Goal: Navigation & Orientation: Find specific page/section

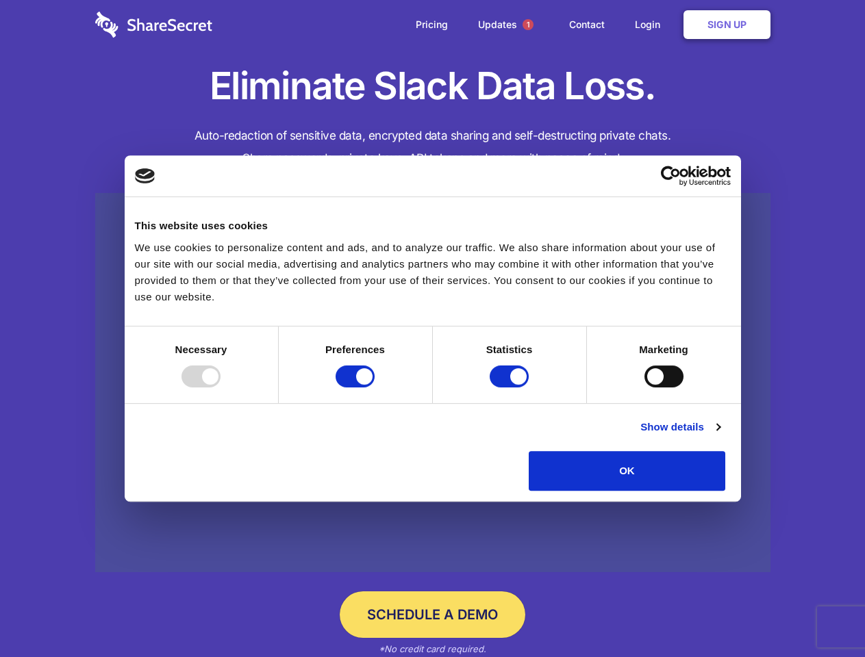
click at [220, 388] on div at bounding box center [200, 377] width 39 height 22
click at [375, 388] on input "Preferences" at bounding box center [355, 377] width 39 height 22
checkbox input "false"
click at [511, 388] on input "Statistics" at bounding box center [509, 377] width 39 height 22
checkbox input "false"
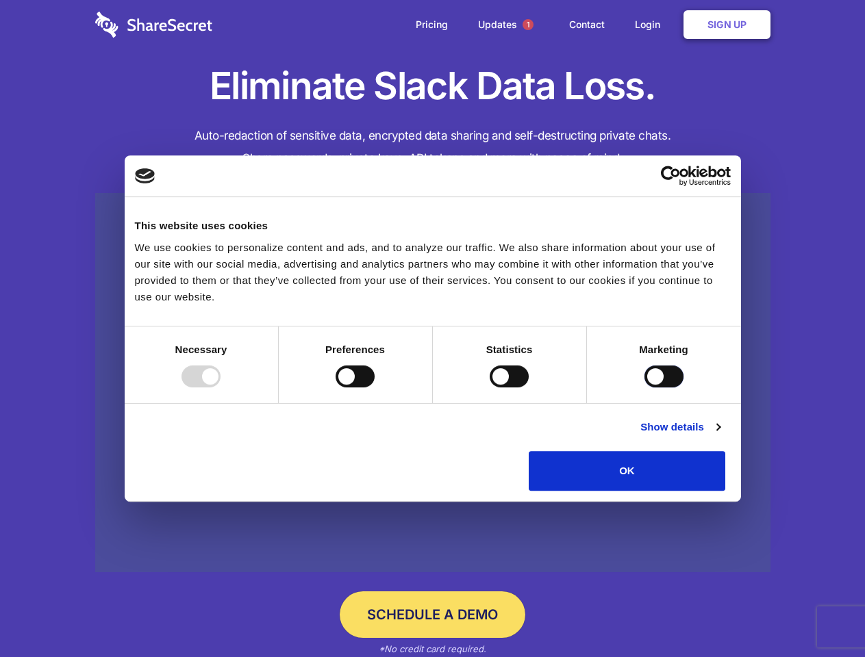
click at [644, 388] on input "Marketing" at bounding box center [663, 377] width 39 height 22
checkbox input "true"
click at [720, 435] on link "Show details" at bounding box center [679, 427] width 79 height 16
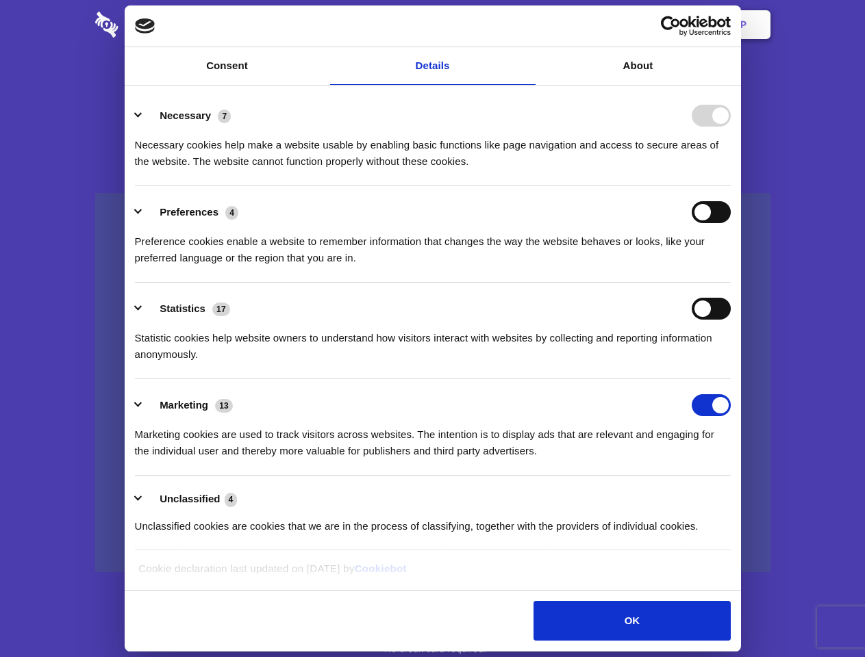
click at [731, 170] on div "Necessary cookies help make a website usable by enabling basic functions like p…" at bounding box center [433, 148] width 596 height 43
click at [527, 25] on span "1" at bounding box center [528, 25] width 22 height 22
